Goal: Task Accomplishment & Management: Complete application form

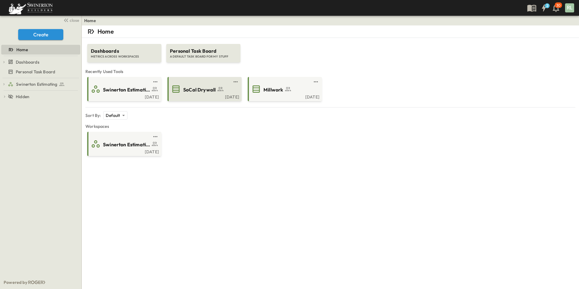
click at [213, 92] on span "SoCal Drywall" at bounding box center [199, 89] width 32 height 7
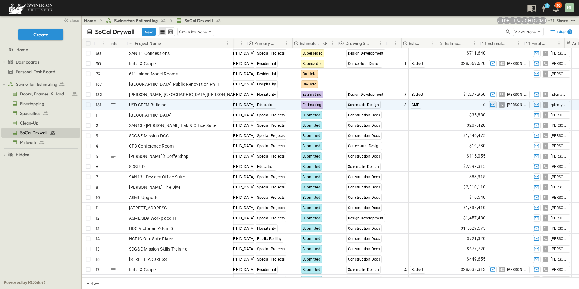
scroll to position [0, 242]
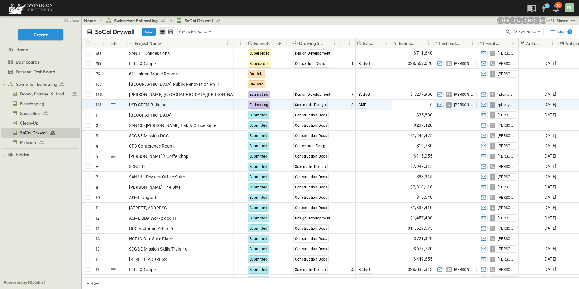
click at [418, 106] on div "0" at bounding box center [413, 105] width 42 height 10
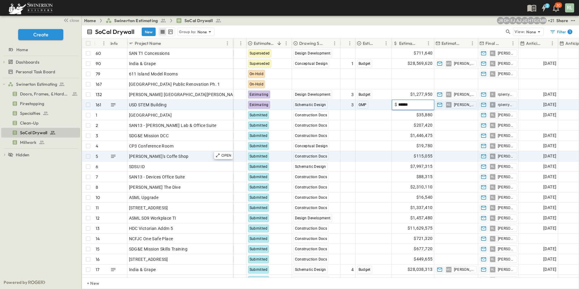
type input "*******"
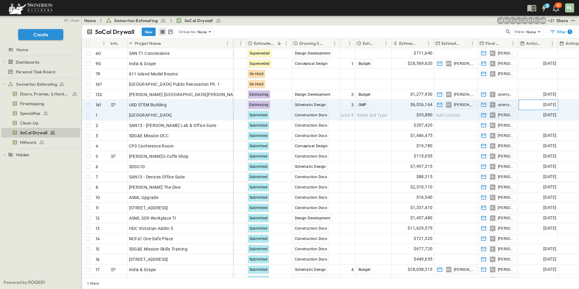
click at [544, 105] on span "[DATE]" at bounding box center [550, 104] width 13 height 7
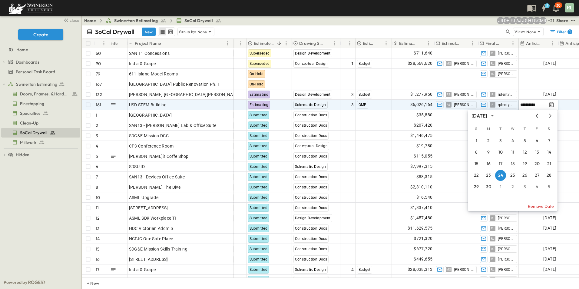
click at [538, 116] on icon "Previous month" at bounding box center [537, 115] width 7 height 5
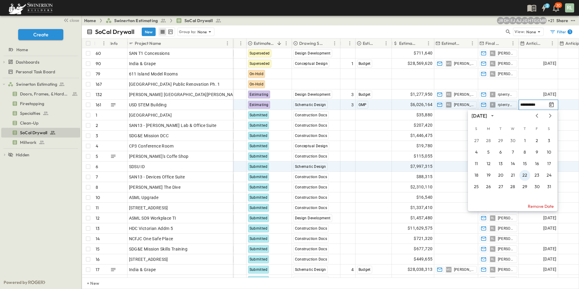
click at [525, 177] on button "22" at bounding box center [525, 175] width 11 height 11
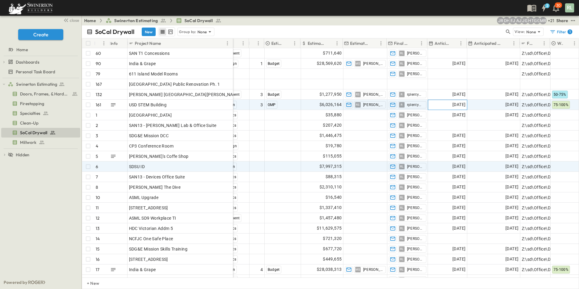
scroll to position [0, 364]
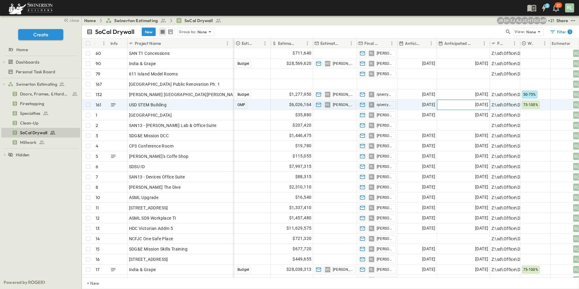
click at [475, 103] on span "[DATE]" at bounding box center [481, 104] width 13 height 7
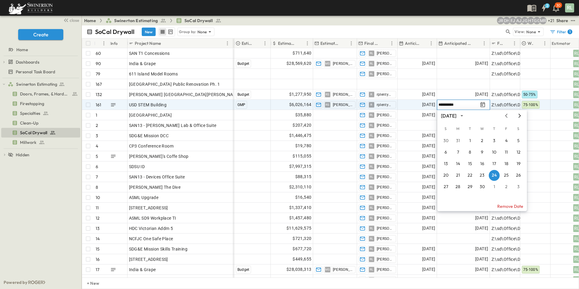
click at [519, 115] on icon "Next month" at bounding box center [519, 115] width 7 height 5
click at [518, 189] on button "31" at bounding box center [518, 186] width 11 height 11
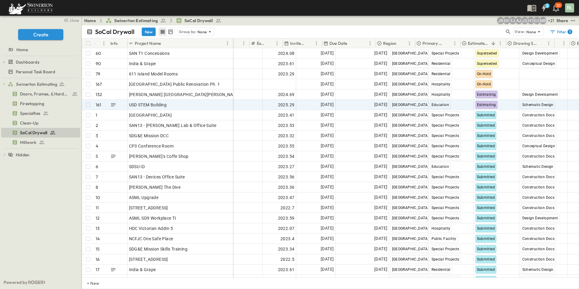
scroll to position [0, 0]
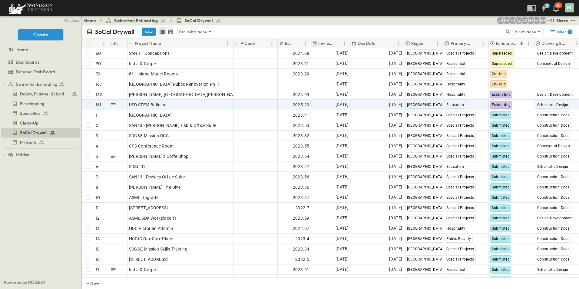
drag, startPoint x: 511, startPoint y: 105, endPoint x: 498, endPoint y: 106, distance: 13.4
click at [509, 105] on div "Estimating" at bounding box center [501, 105] width 22 height 8
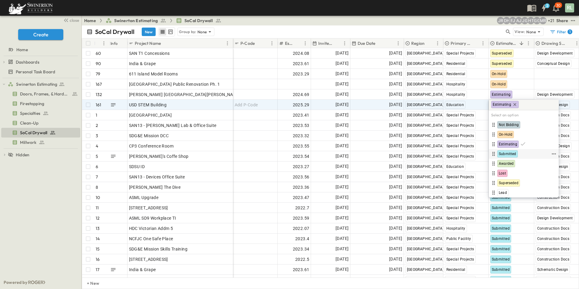
click at [505, 154] on span "Submitted" at bounding box center [508, 153] width 18 height 5
